Goal: Navigation & Orientation: Find specific page/section

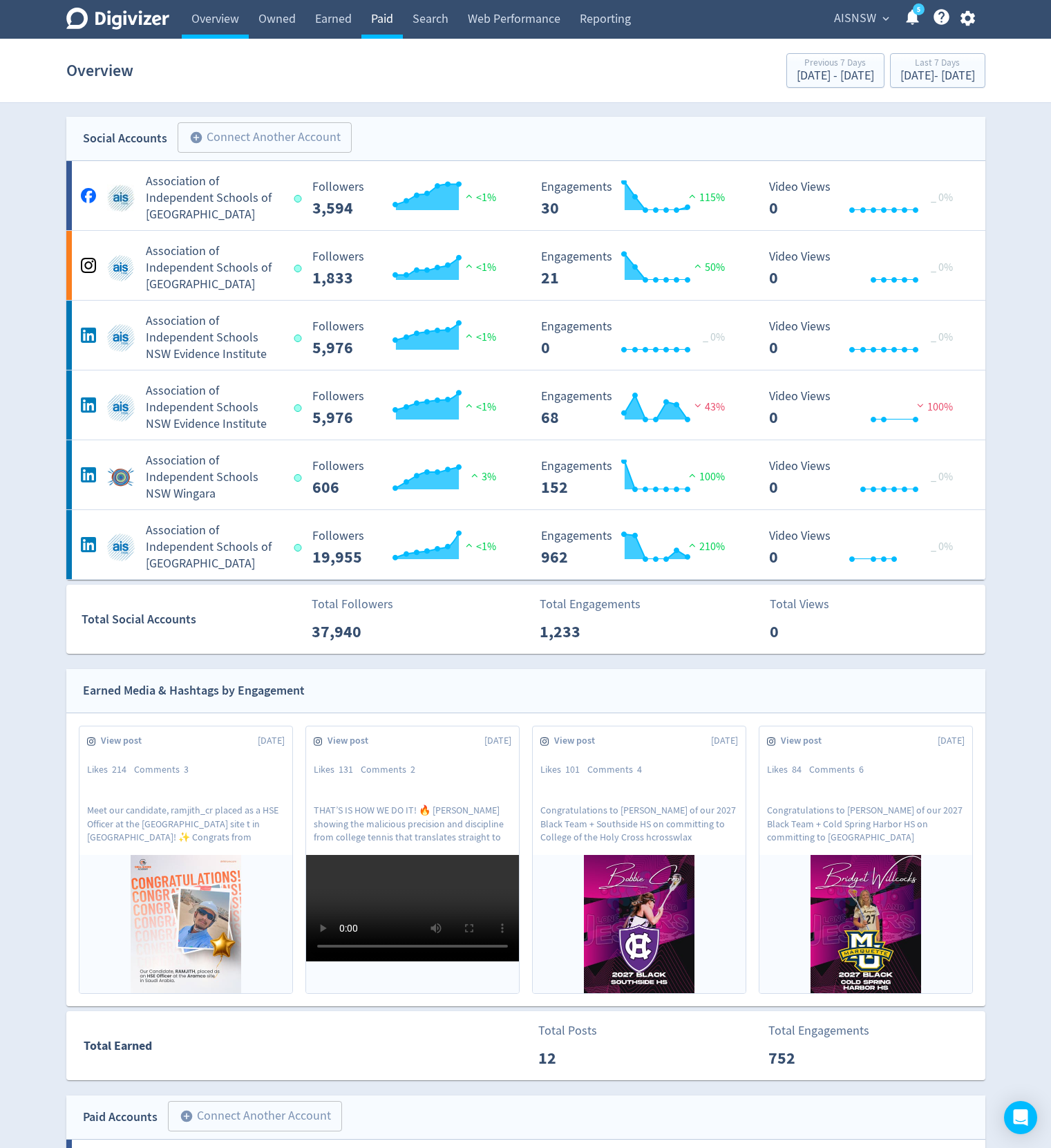
click at [393, 16] on link "Paid" at bounding box center [382, 19] width 41 height 39
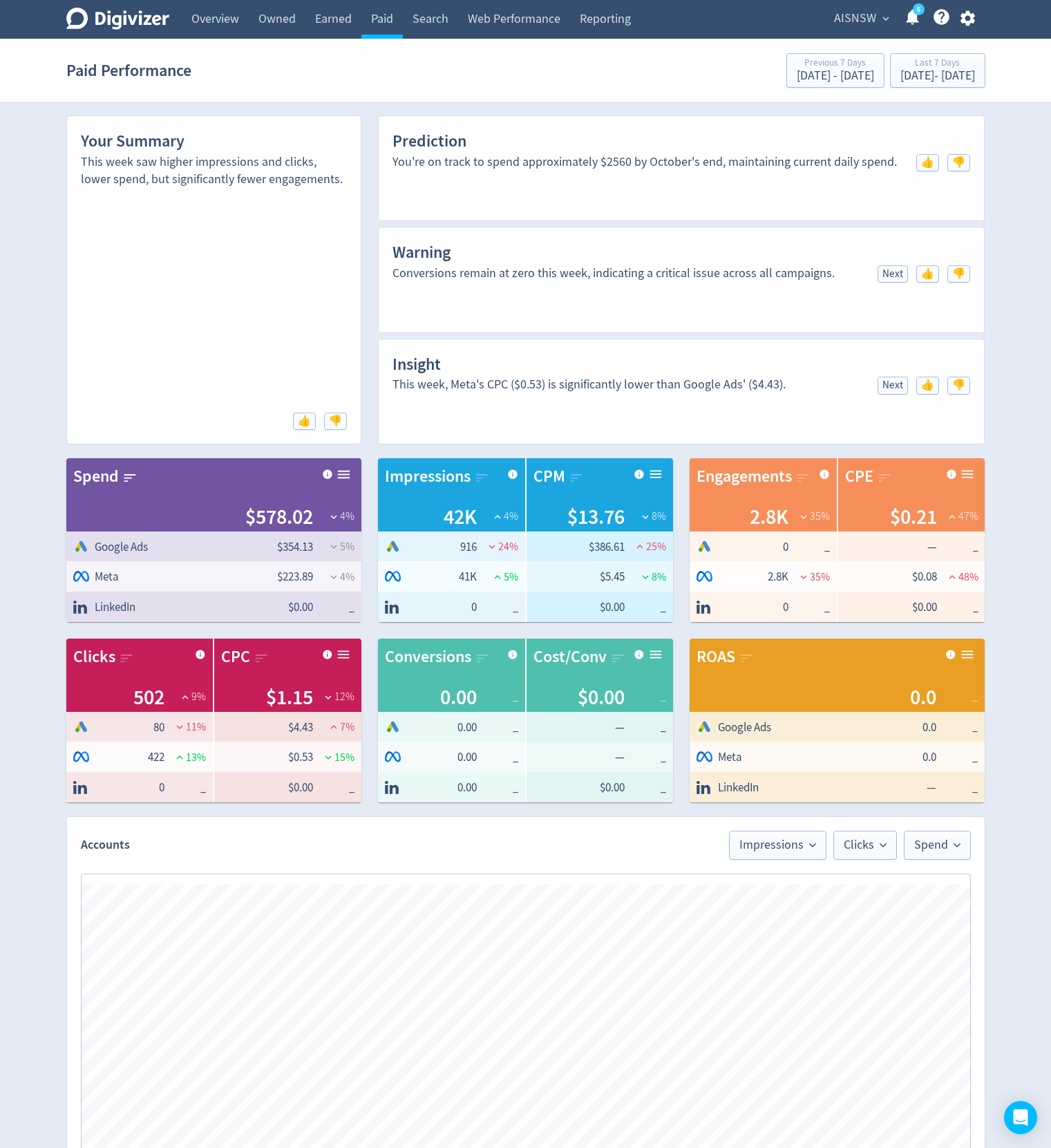
click at [1032, 165] on div "Digivizer Logo [PERSON_NAME] Logo Overview Owned Earned Paid Search Web Perform…" at bounding box center [525, 826] width 1051 height 1652
click at [961, 19] on icon "button" at bounding box center [968, 18] width 19 height 19
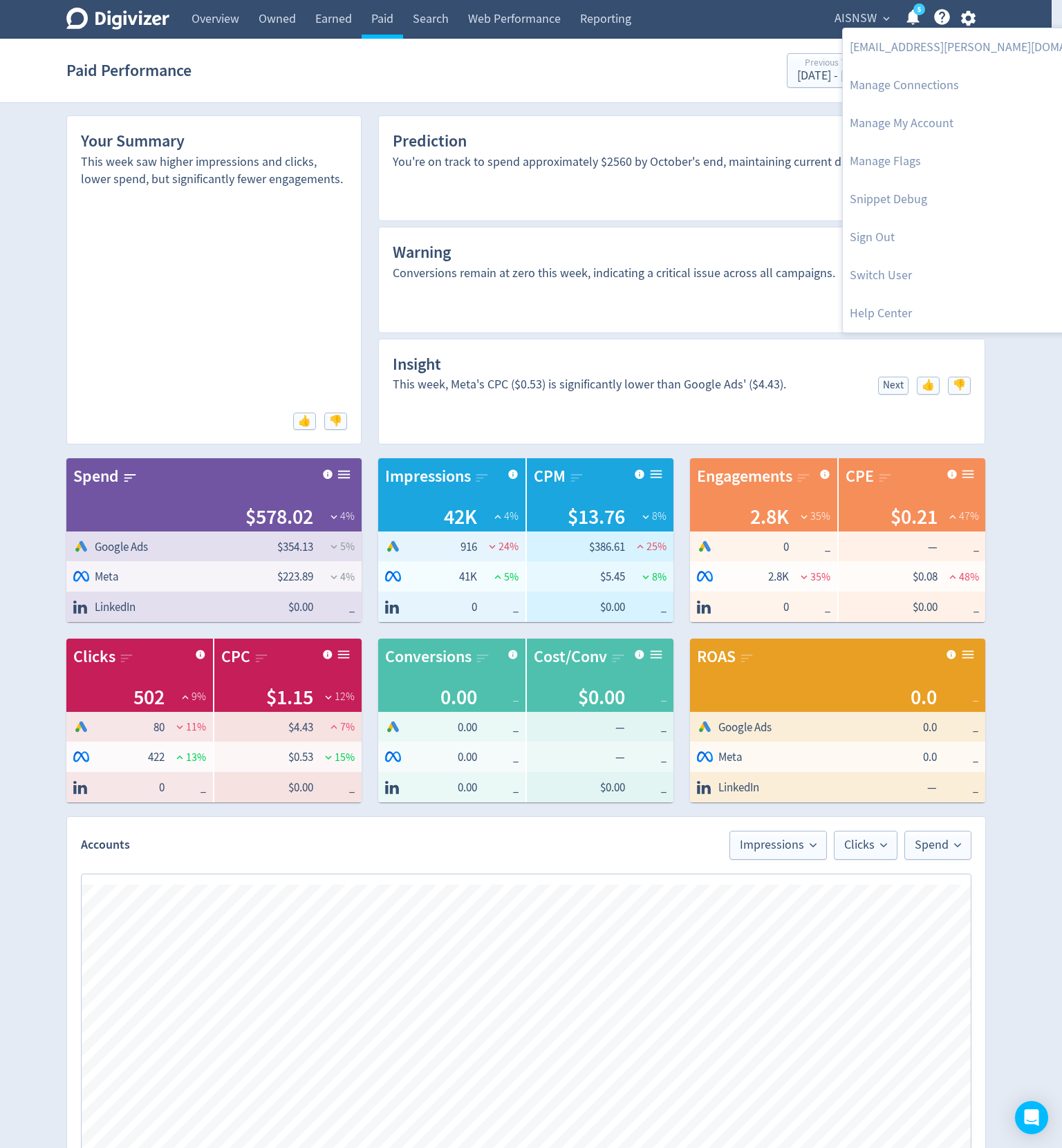
click at [738, 23] on div at bounding box center [531, 574] width 1062 height 1148
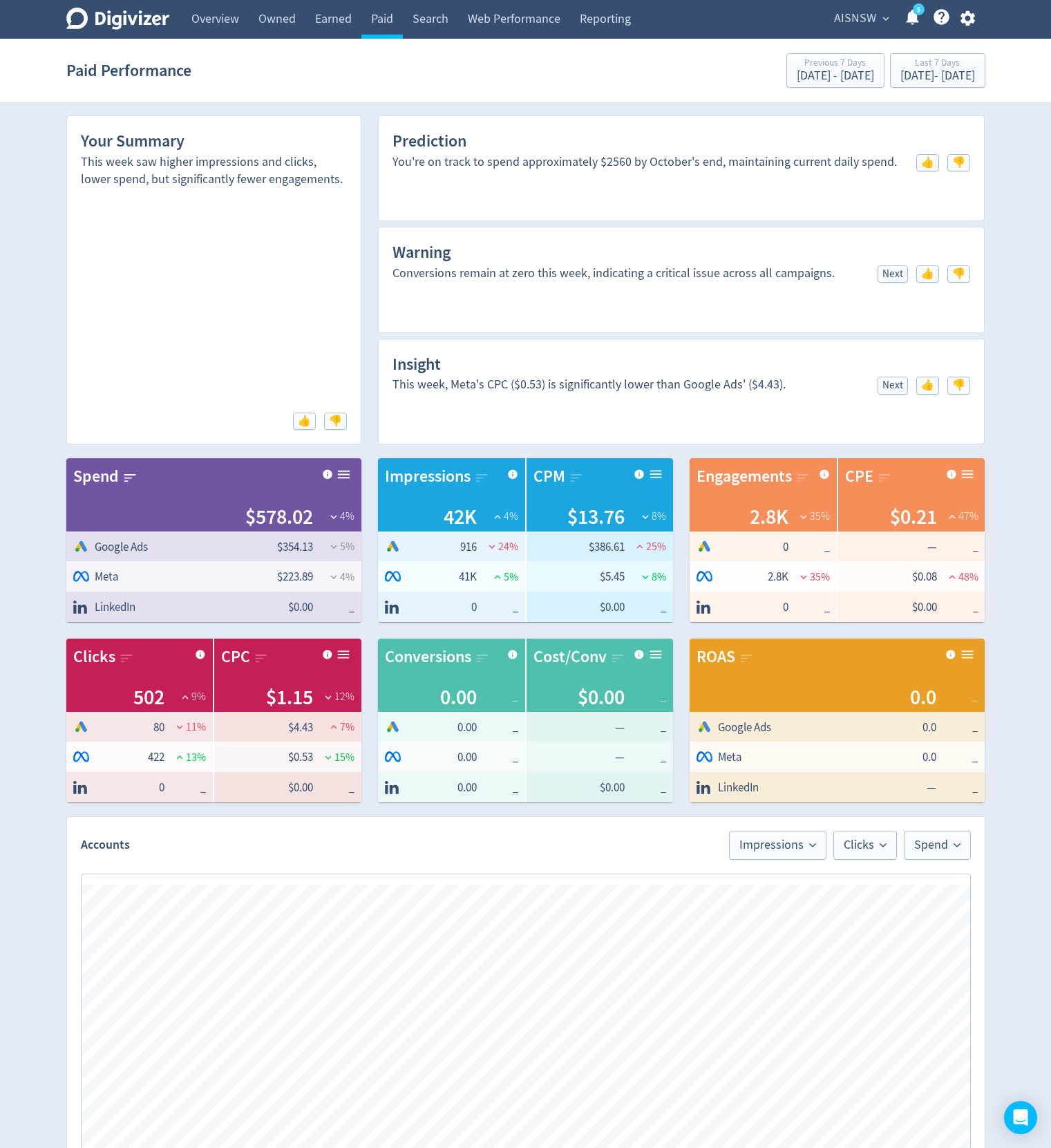
click at [867, 15] on span "AISNSW" at bounding box center [855, 18] width 42 height 22
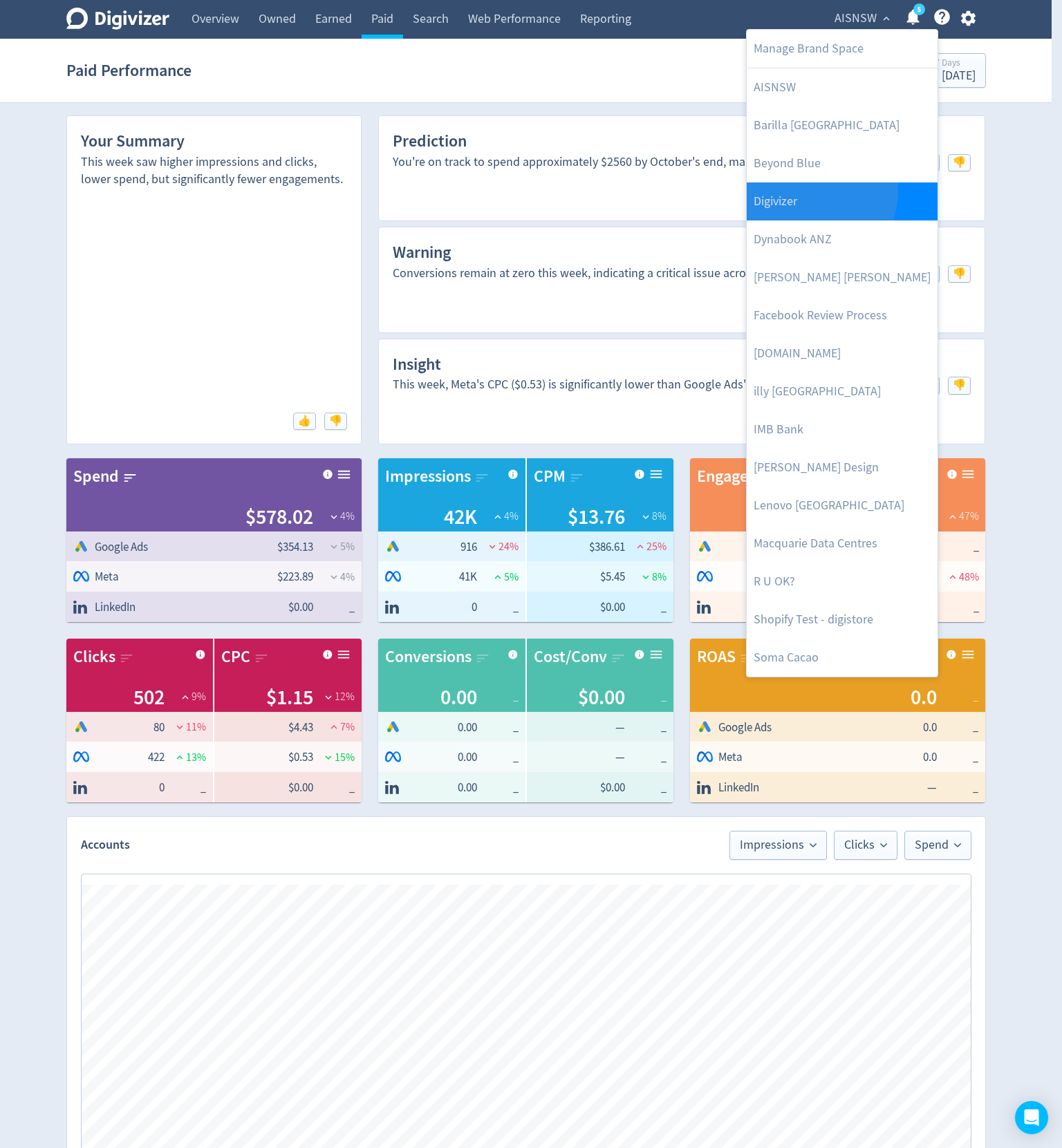
click at [811, 191] on link "Digivizer" at bounding box center [842, 201] width 191 height 38
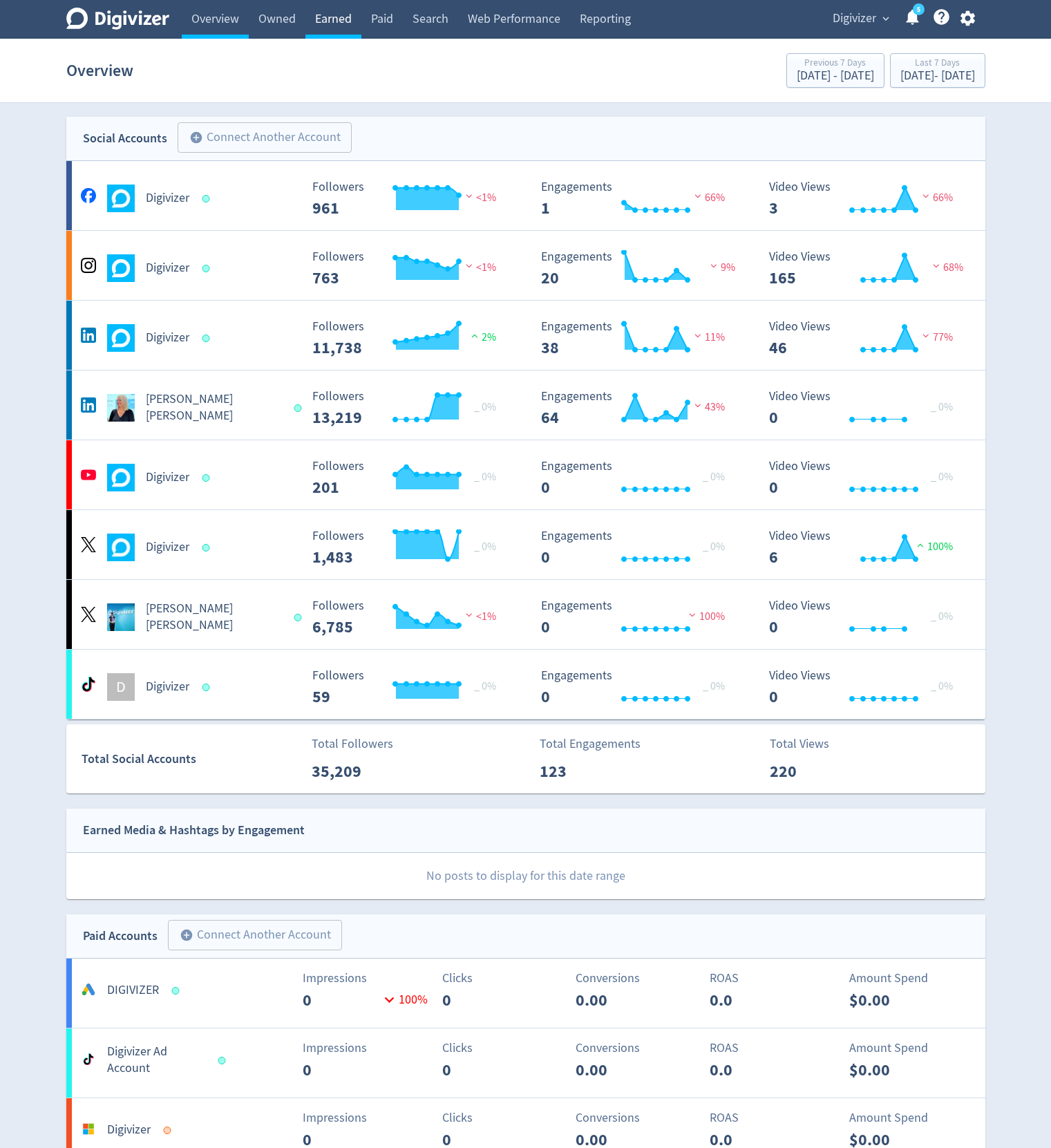
click at [332, 25] on link "Earned" at bounding box center [333, 19] width 56 height 39
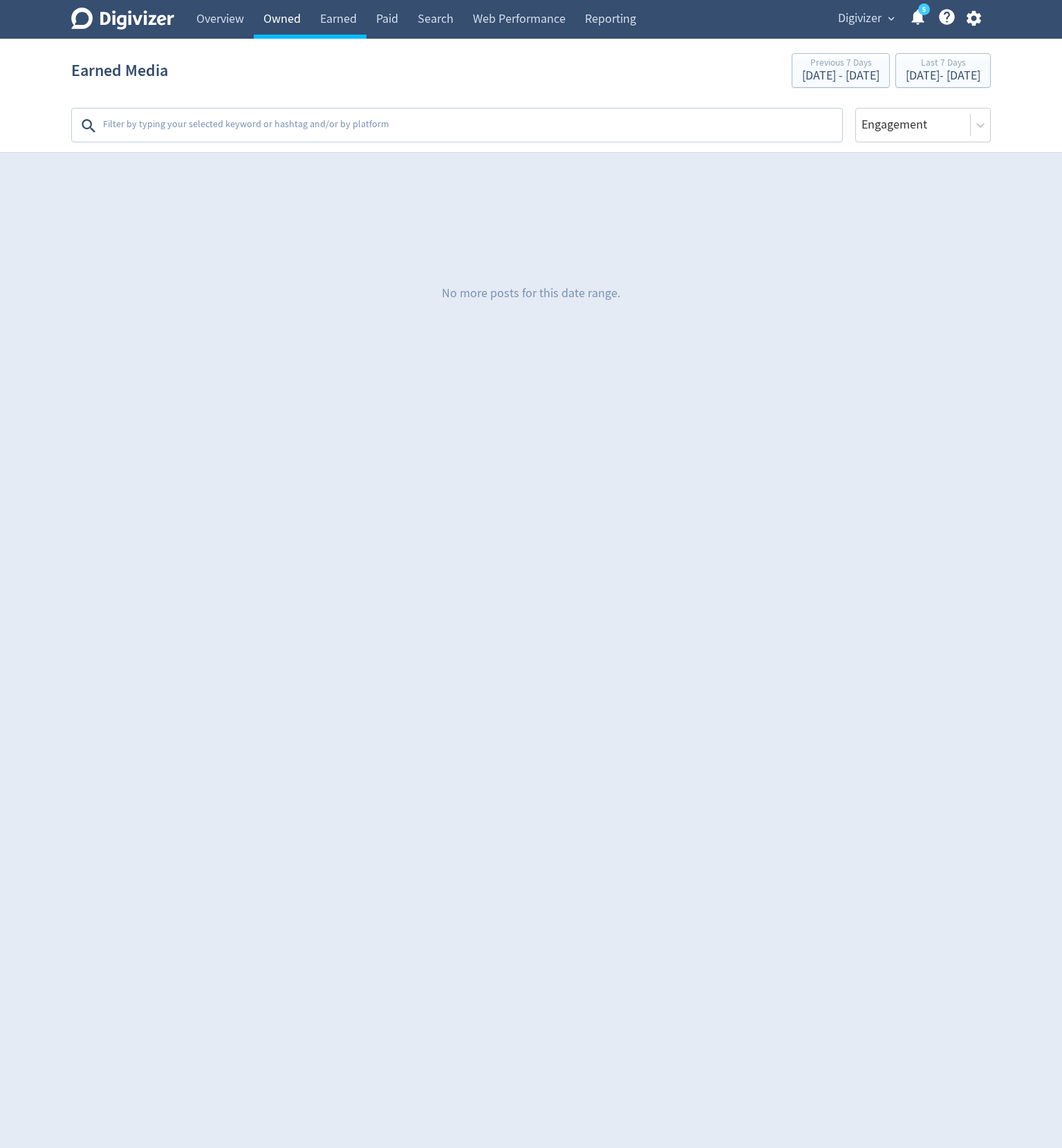
click at [289, 20] on link "Owned" at bounding box center [282, 19] width 57 height 39
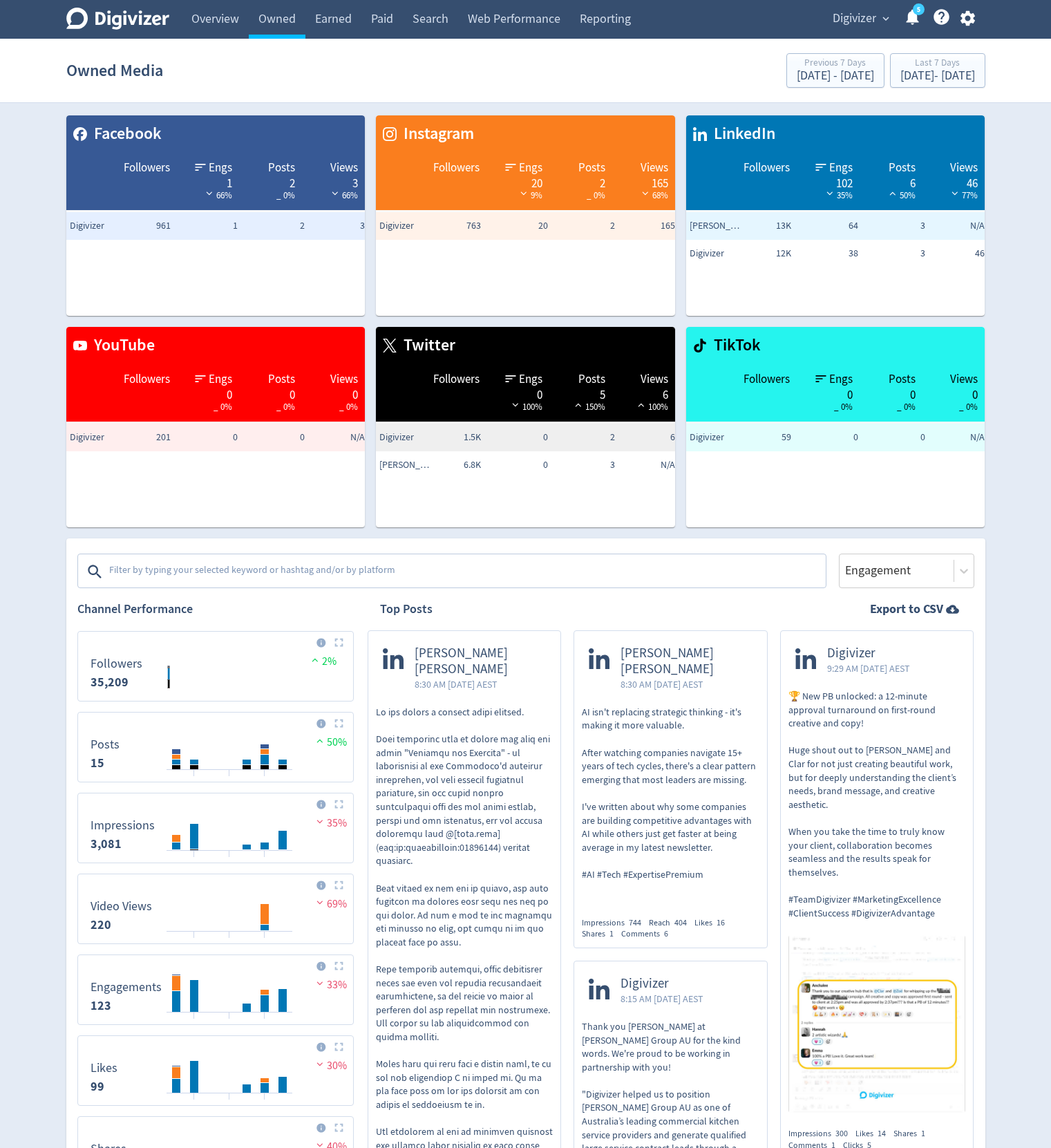
click at [966, 20] on icon "button" at bounding box center [968, 18] width 14 height 15
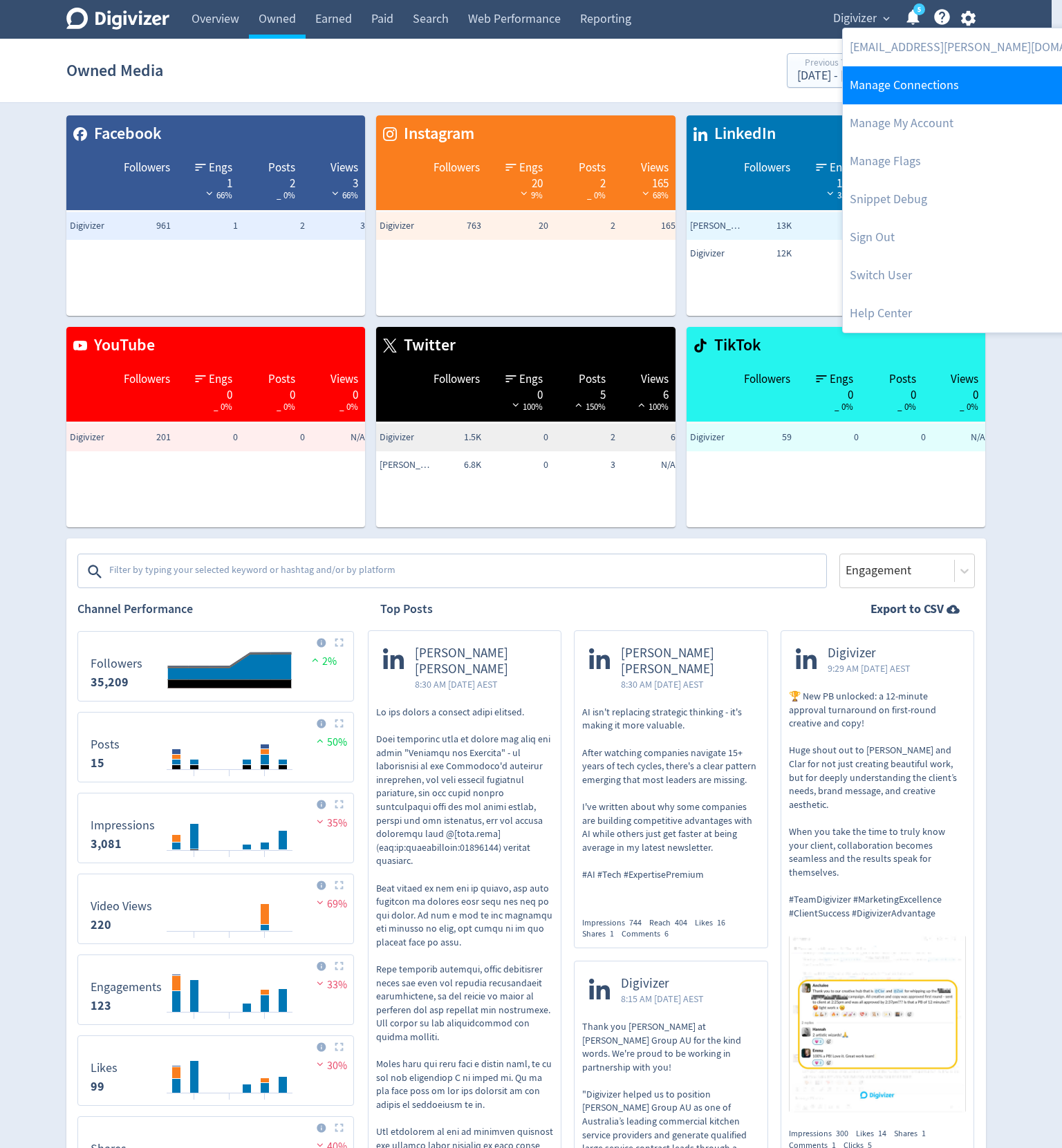
click at [913, 95] on link "Manage Connections" at bounding box center [984, 85] width 282 height 38
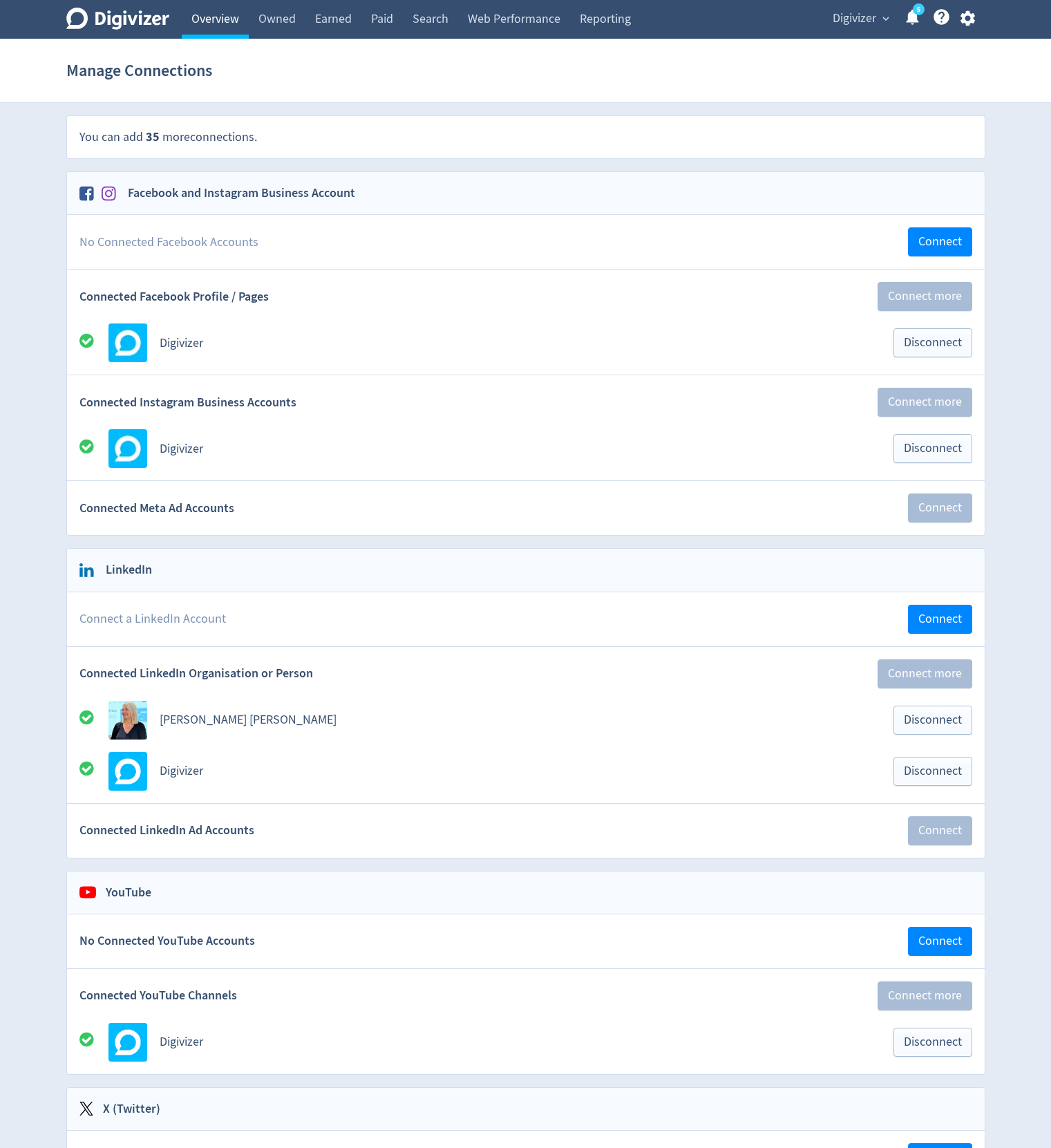
click at [223, 12] on link "Overview" at bounding box center [215, 19] width 67 height 39
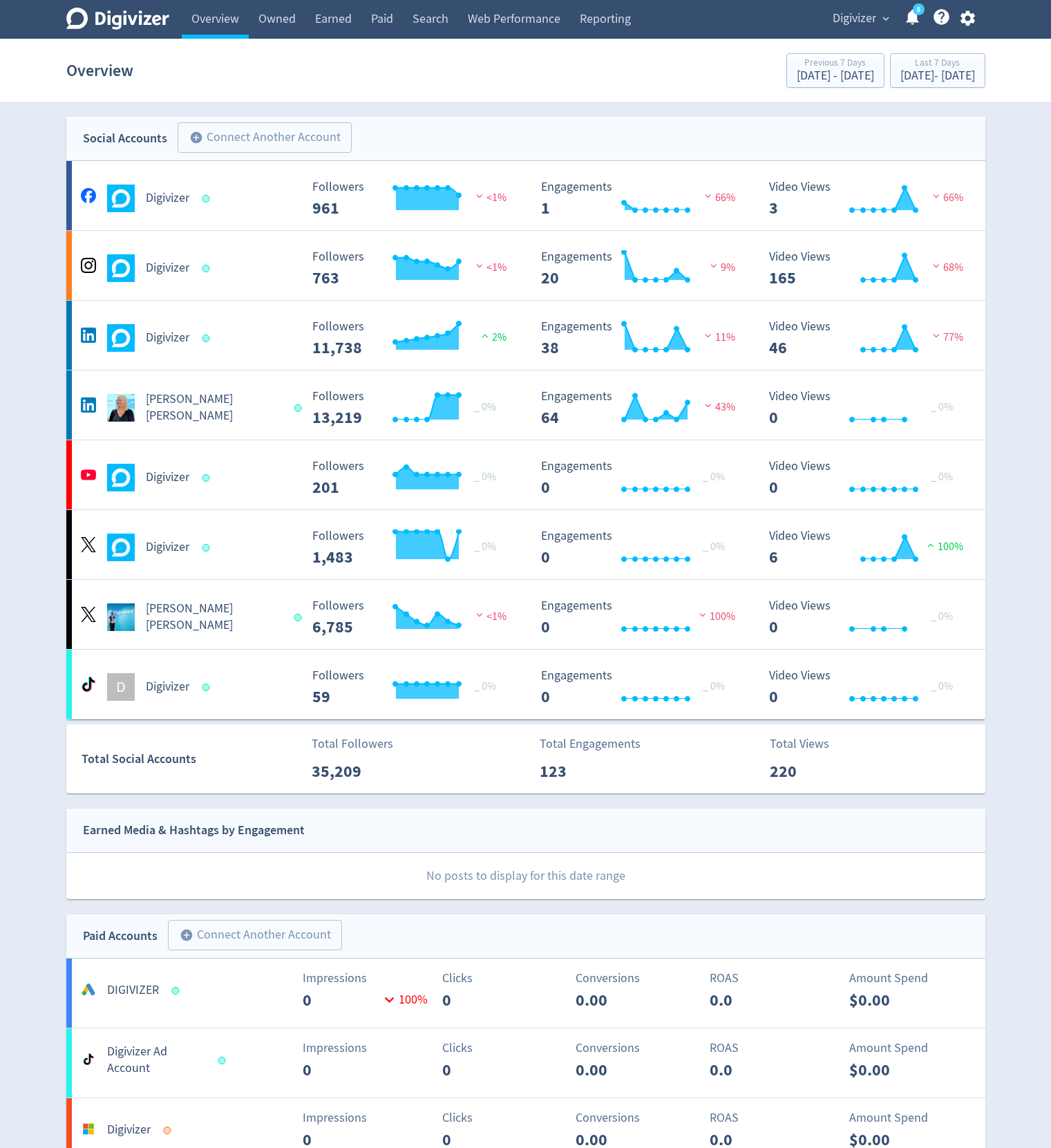
click at [1011, 339] on div "Digivizer Logo Mark Digivizer Logo Overview Owned Earned Paid Search Web Perfor…" at bounding box center [525, 1148] width 1051 height 2296
click at [964, 20] on icon "button" at bounding box center [968, 18] width 14 height 15
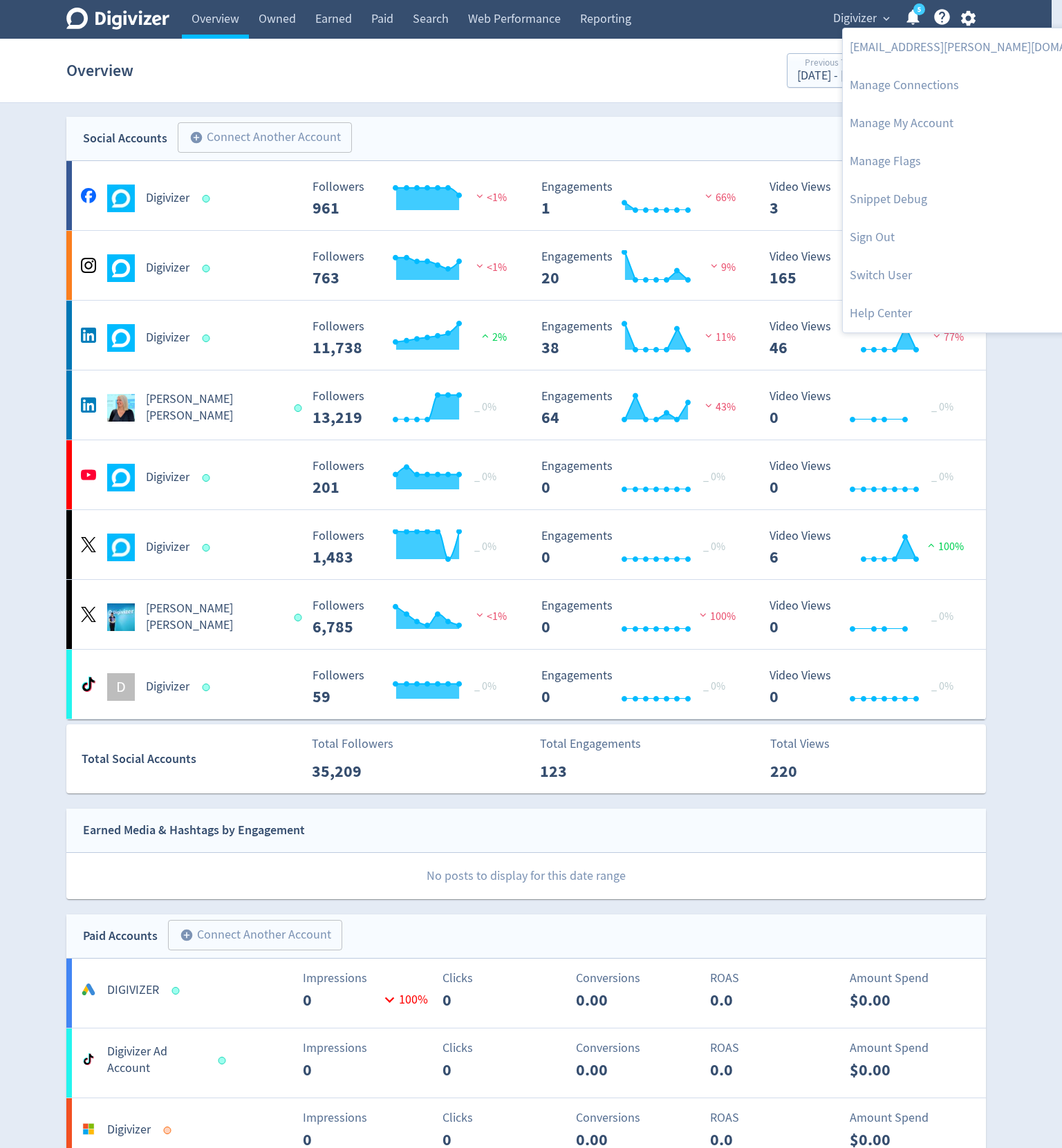
click at [1014, 383] on div at bounding box center [531, 574] width 1062 height 1148
